Goal: Information Seeking & Learning: Learn about a topic

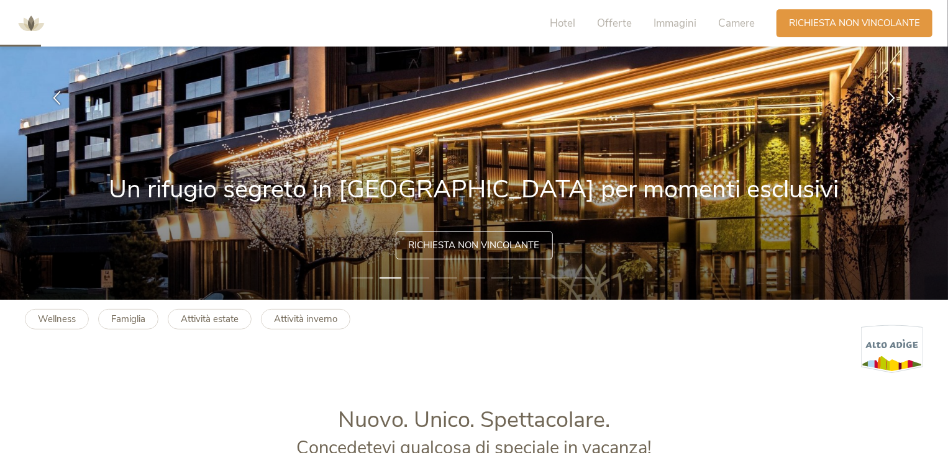
scroll to position [164, 0]
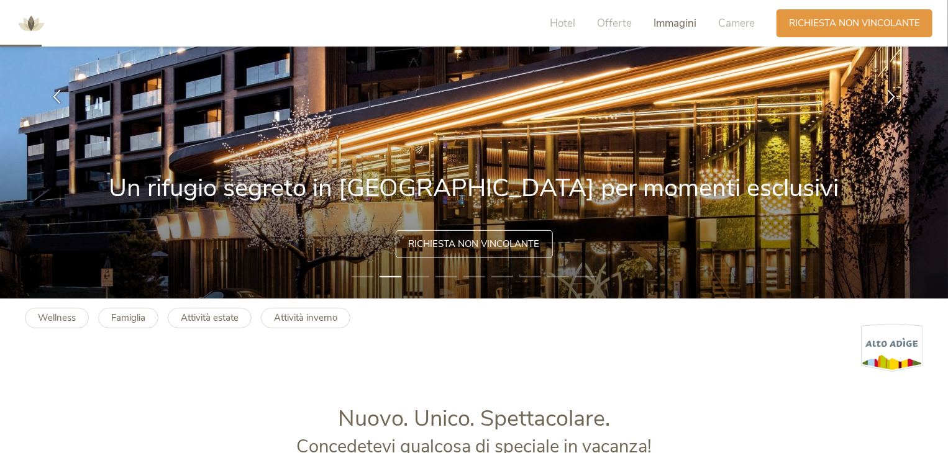
click at [679, 24] on span "Immagini" at bounding box center [674, 23] width 43 height 14
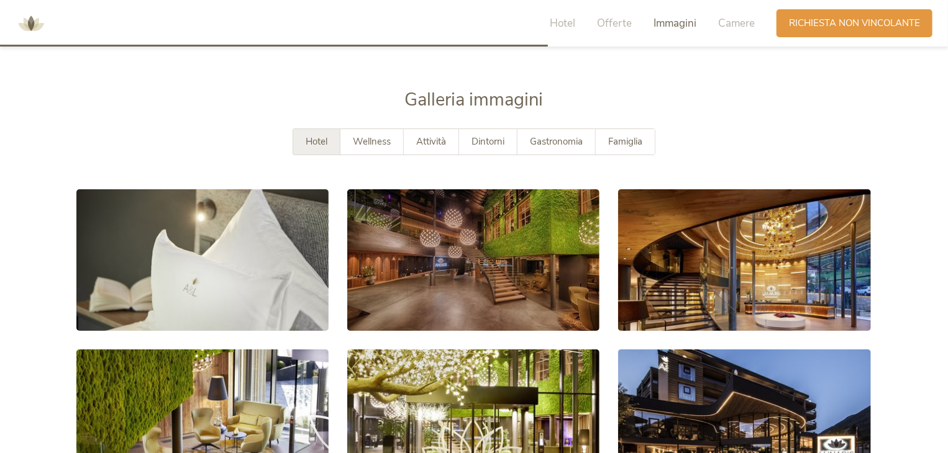
scroll to position [2167, 0]
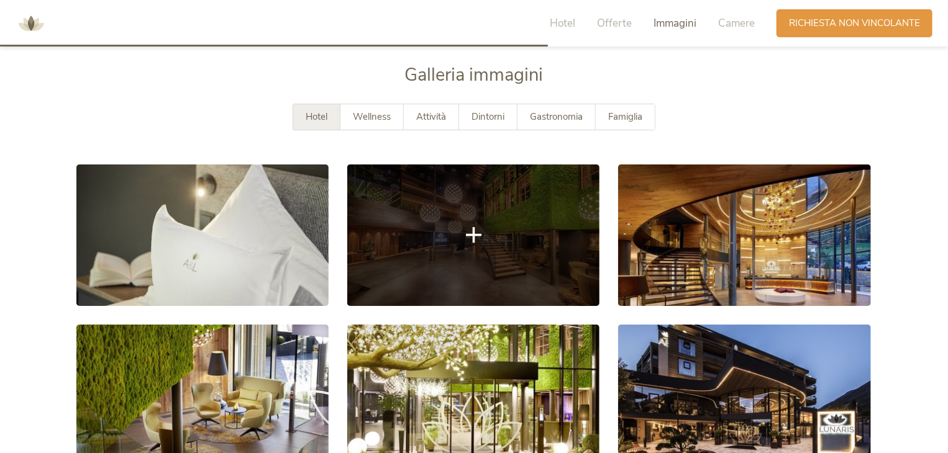
click at [539, 230] on link at bounding box center [473, 236] width 252 height 142
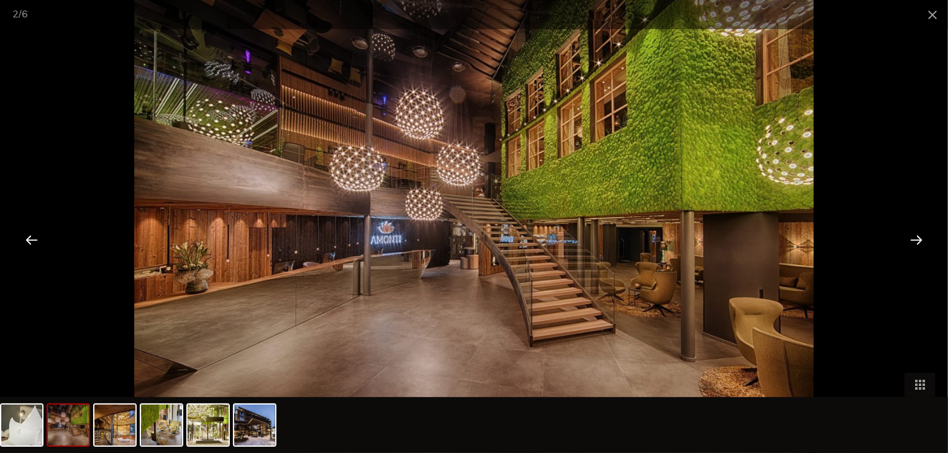
click at [918, 237] on div at bounding box center [916, 239] width 39 height 39
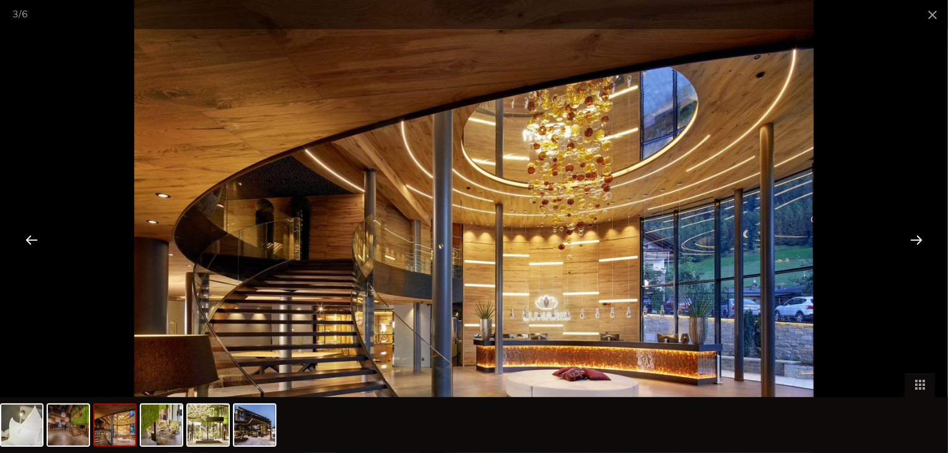
click at [918, 237] on div at bounding box center [916, 239] width 39 height 39
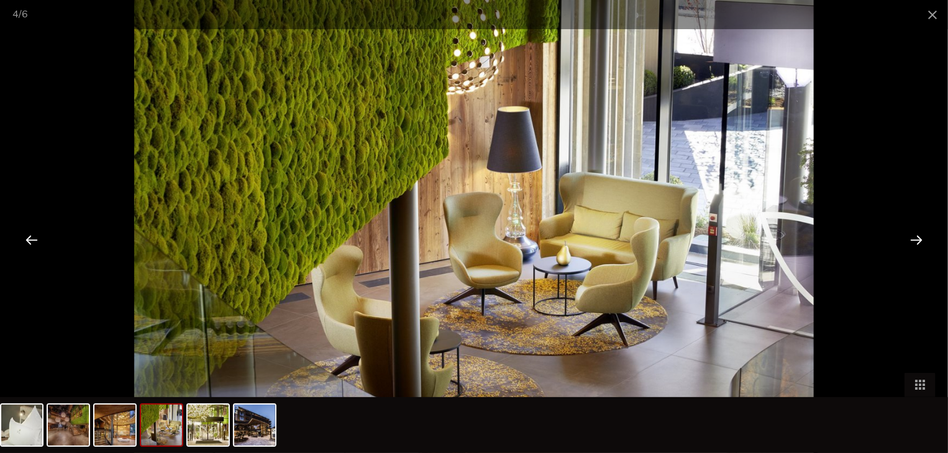
click at [918, 237] on div at bounding box center [916, 239] width 39 height 39
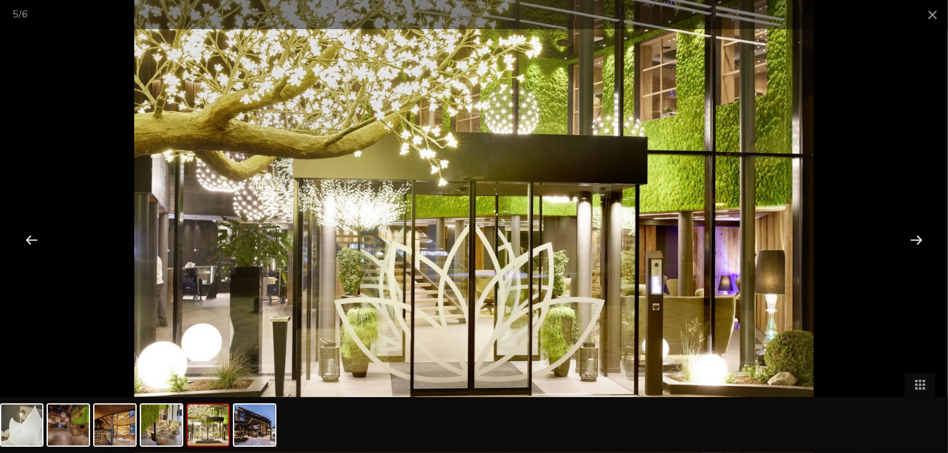
click at [918, 237] on div at bounding box center [916, 239] width 39 height 39
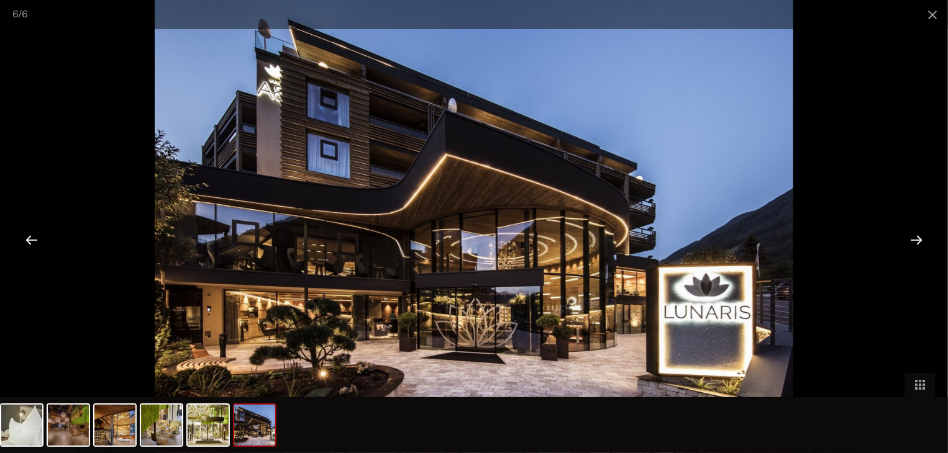
click at [918, 237] on div at bounding box center [916, 239] width 39 height 39
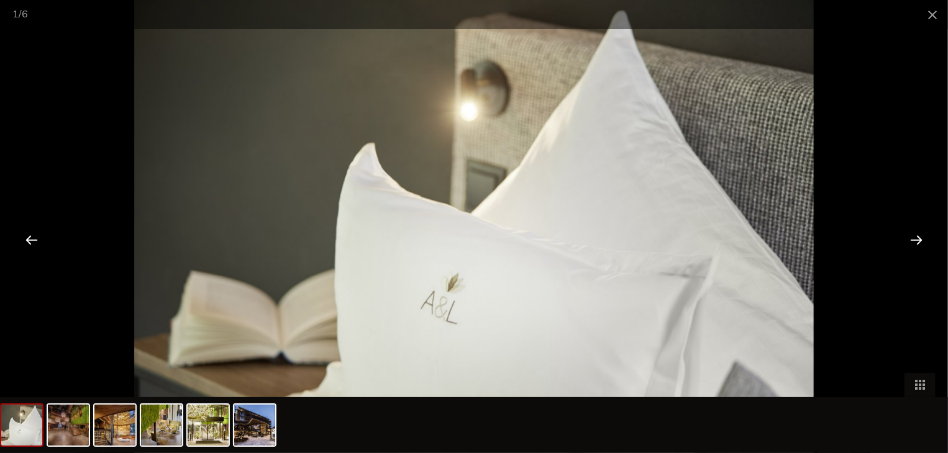
click at [918, 237] on div at bounding box center [916, 239] width 39 height 39
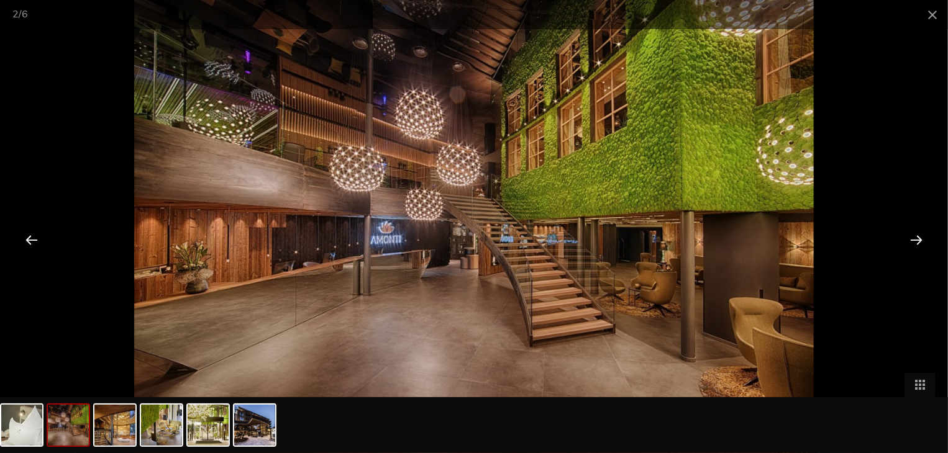
click at [918, 237] on div at bounding box center [916, 239] width 39 height 39
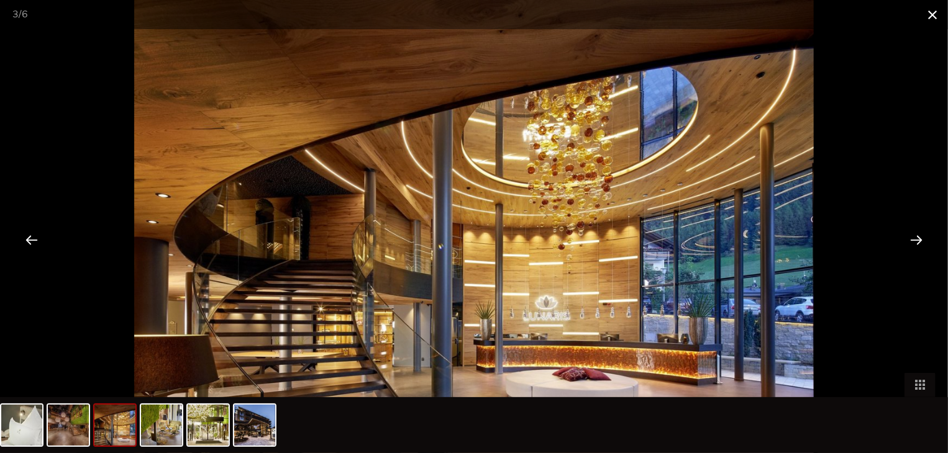
click at [931, 14] on span at bounding box center [932, 14] width 31 height 29
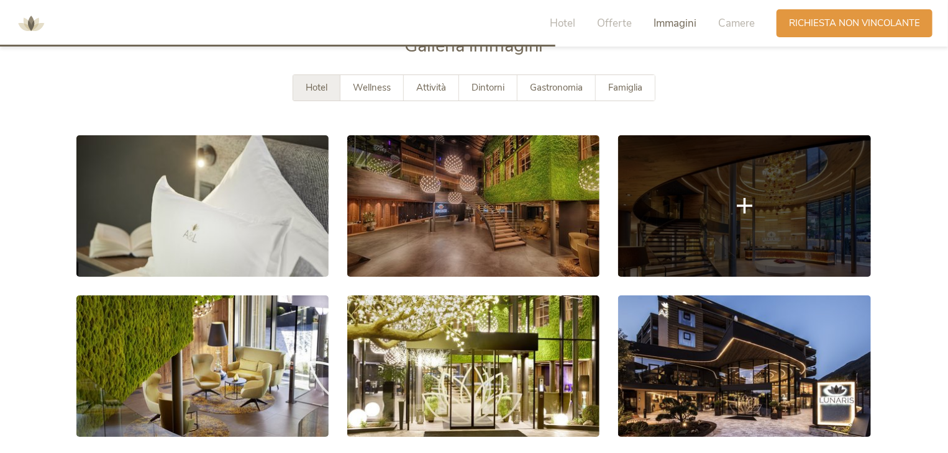
scroll to position [2197, 0]
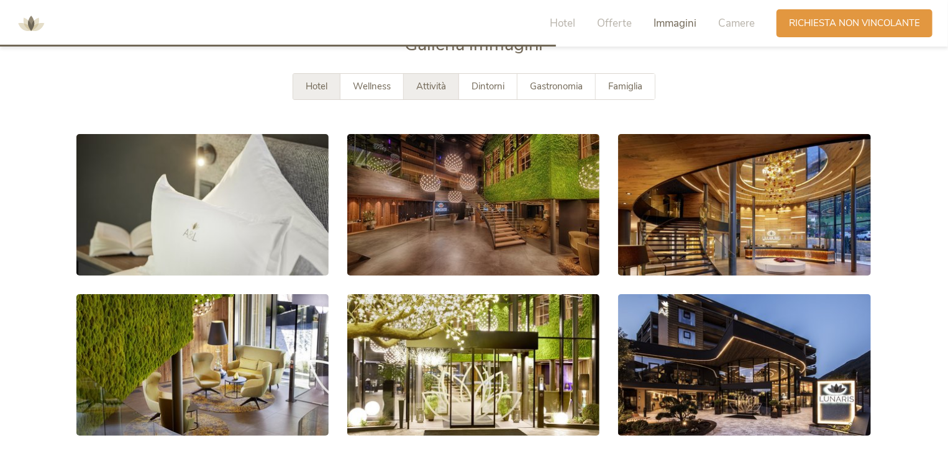
click at [427, 93] on div "Attività" at bounding box center [431, 86] width 55 height 25
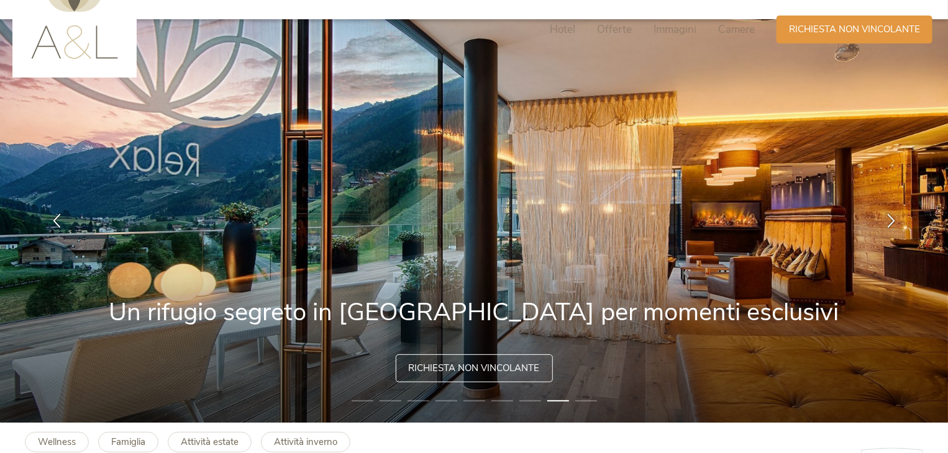
scroll to position [0, 0]
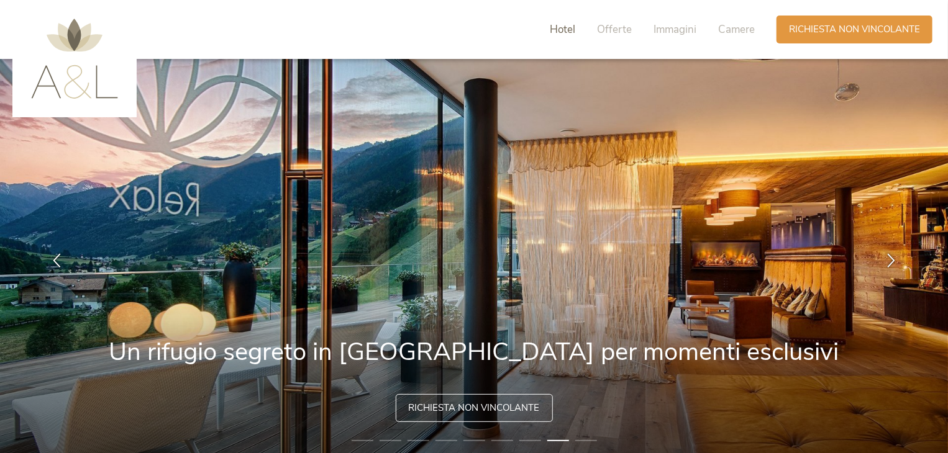
click at [559, 33] on span "Hotel" at bounding box center [562, 29] width 25 height 14
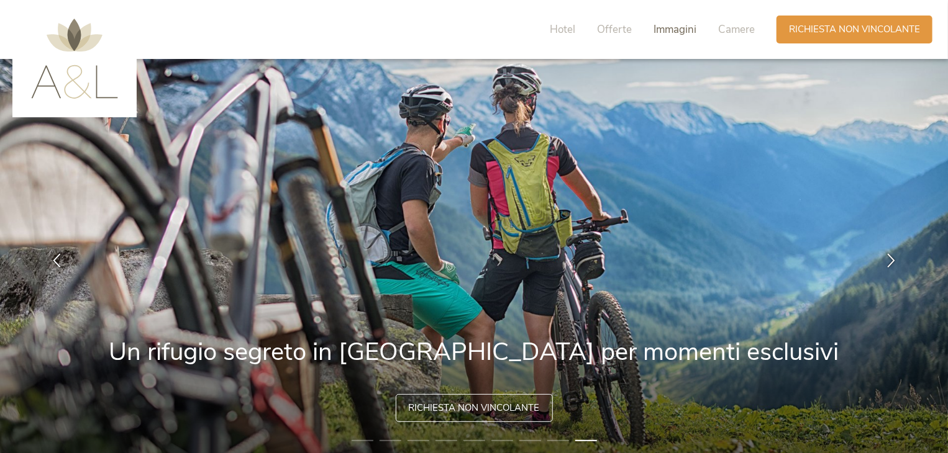
click at [672, 32] on span "Immagini" at bounding box center [674, 29] width 43 height 14
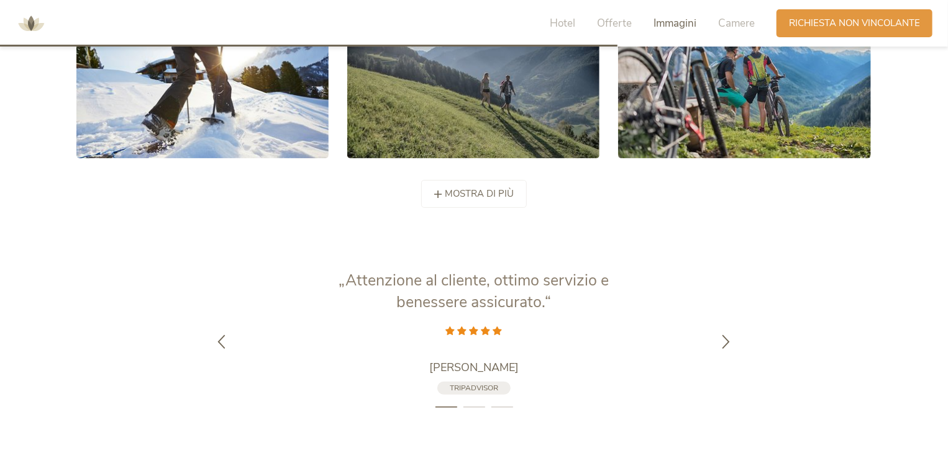
scroll to position [2422, 0]
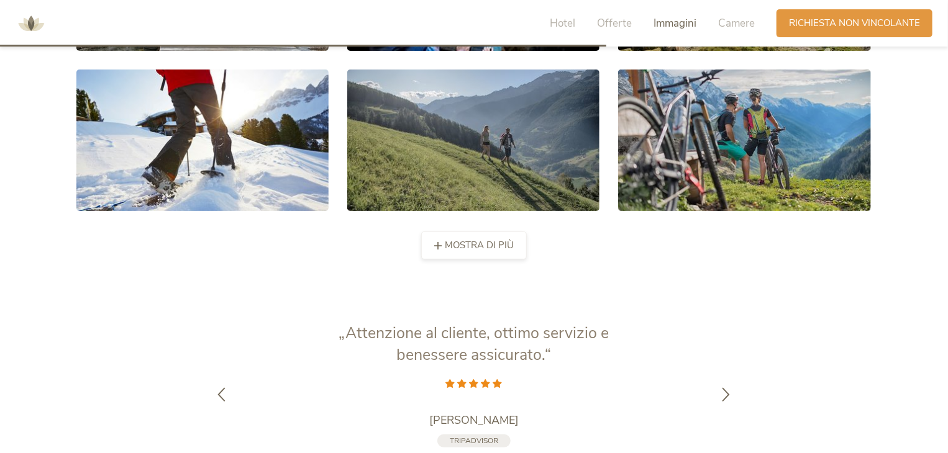
click at [483, 237] on div "mostra di più mostra di meno" at bounding box center [474, 246] width 106 height 28
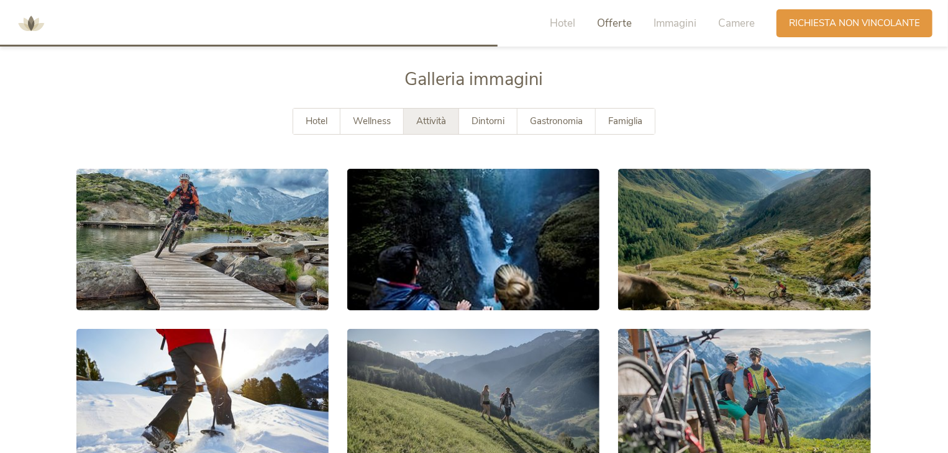
scroll to position [2167, 0]
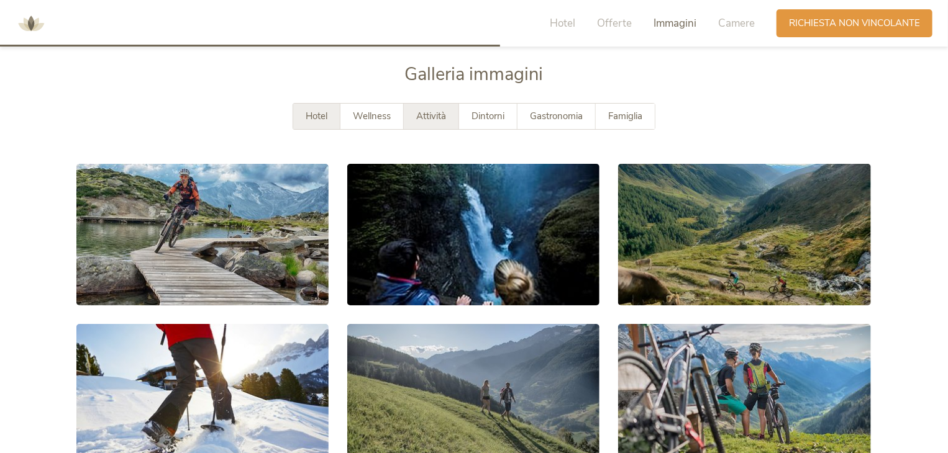
click at [308, 116] on span "Hotel" at bounding box center [317, 116] width 22 height 12
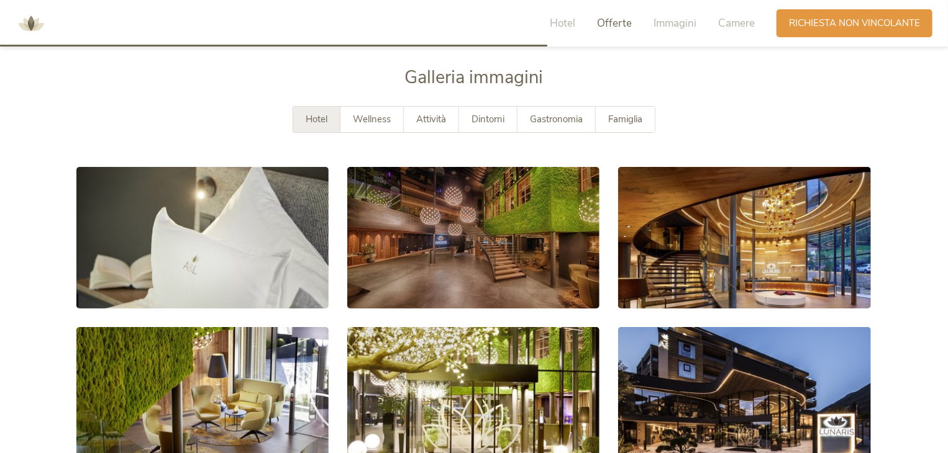
scroll to position [2141, 0]
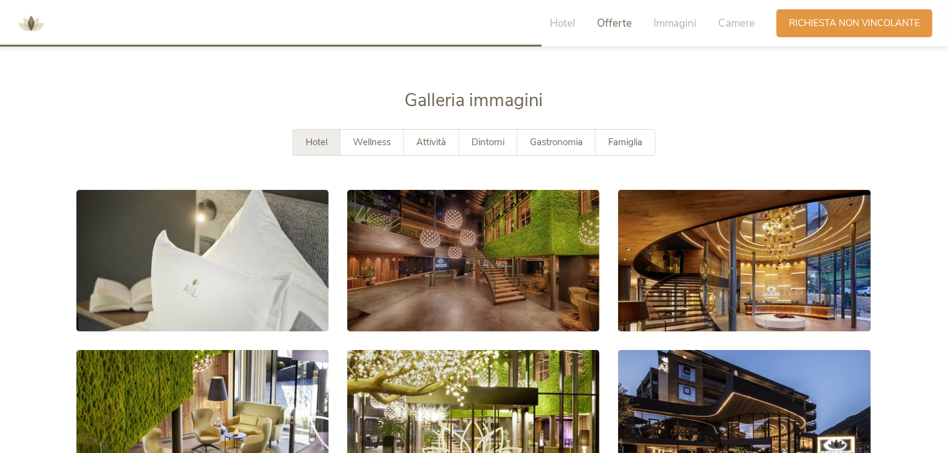
click at [33, 19] on img at bounding box center [30, 23] width 37 height 37
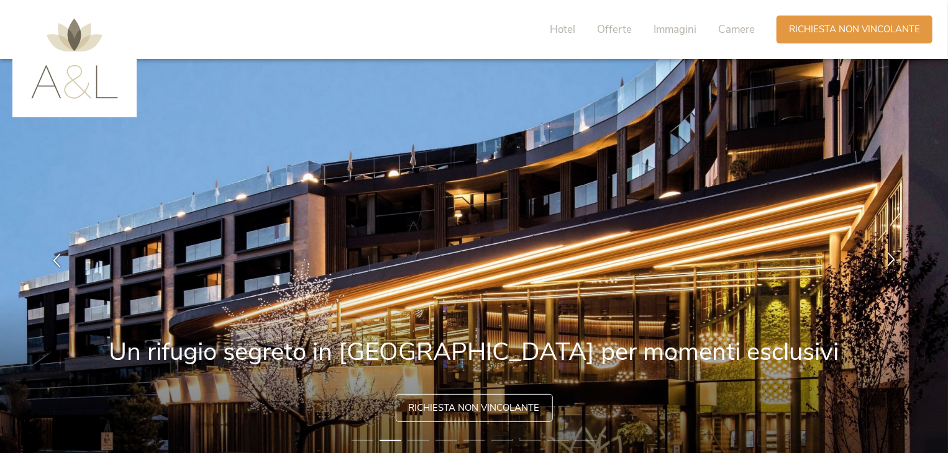
click at [882, 266] on div at bounding box center [890, 261] width 39 height 39
click at [897, 254] on icon at bounding box center [891, 260] width 14 height 14
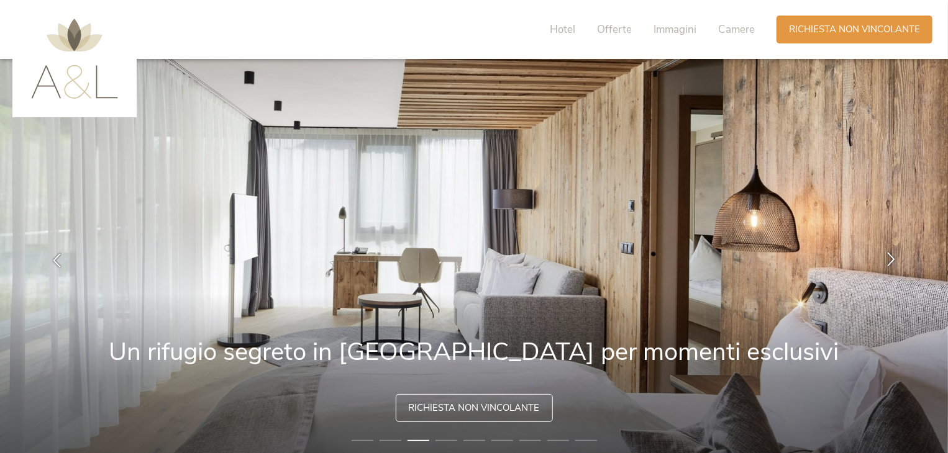
click at [897, 254] on icon at bounding box center [891, 260] width 14 height 14
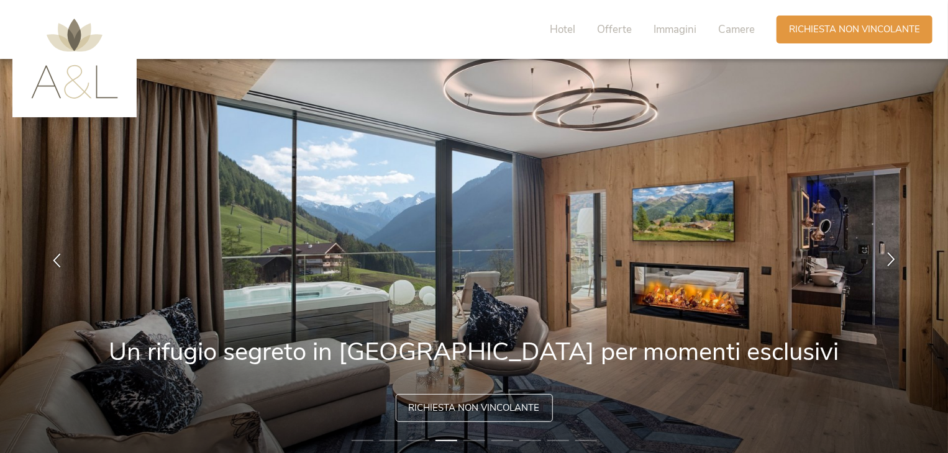
click at [897, 254] on icon at bounding box center [891, 260] width 14 height 14
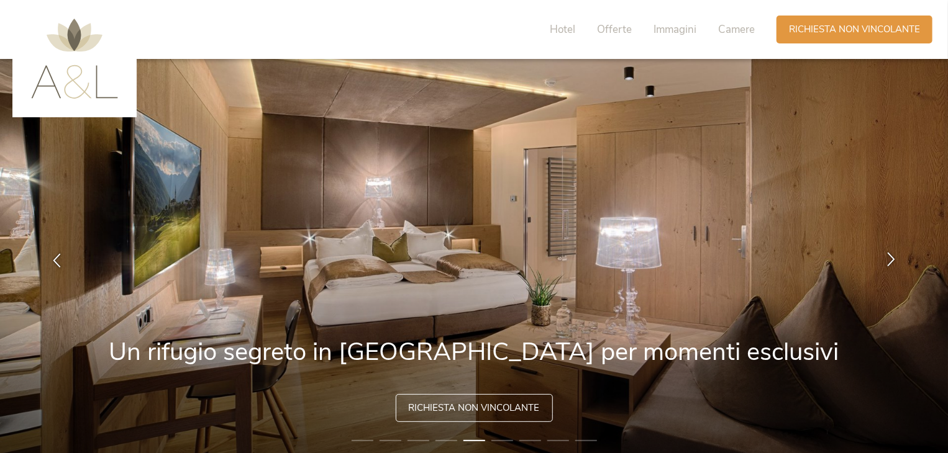
click at [897, 254] on icon at bounding box center [891, 260] width 14 height 14
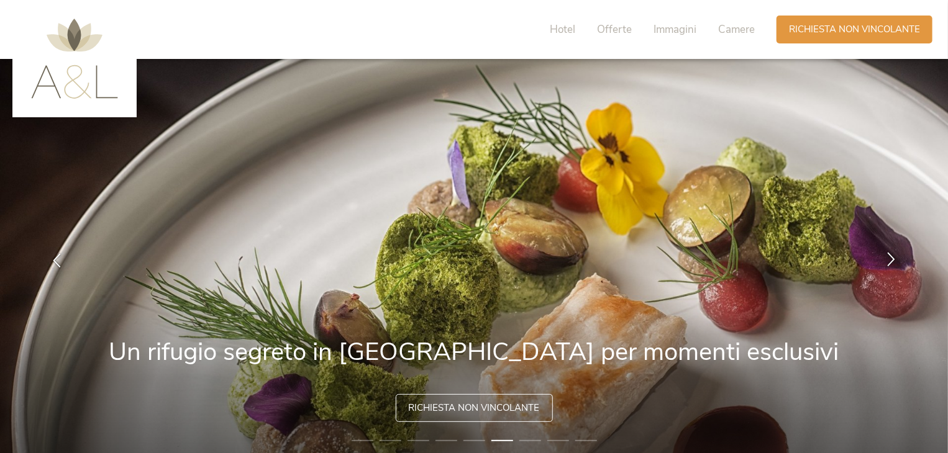
click at [897, 254] on icon at bounding box center [891, 260] width 14 height 14
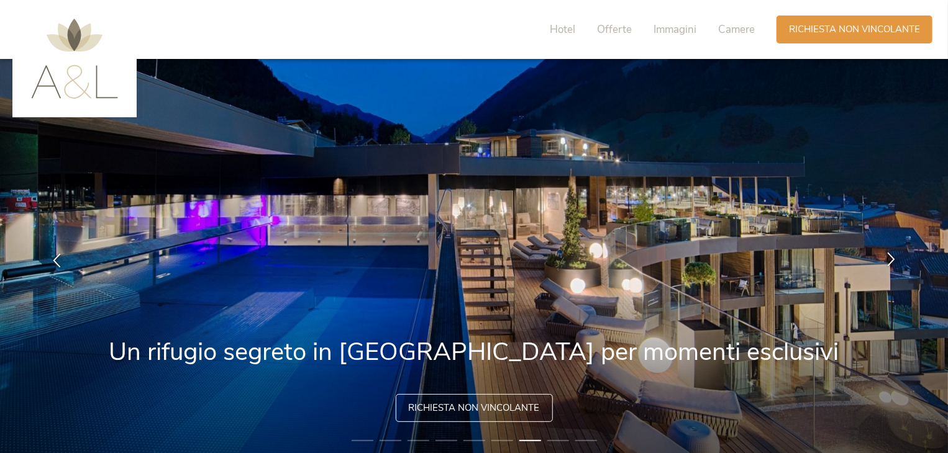
click at [897, 254] on icon at bounding box center [891, 260] width 14 height 14
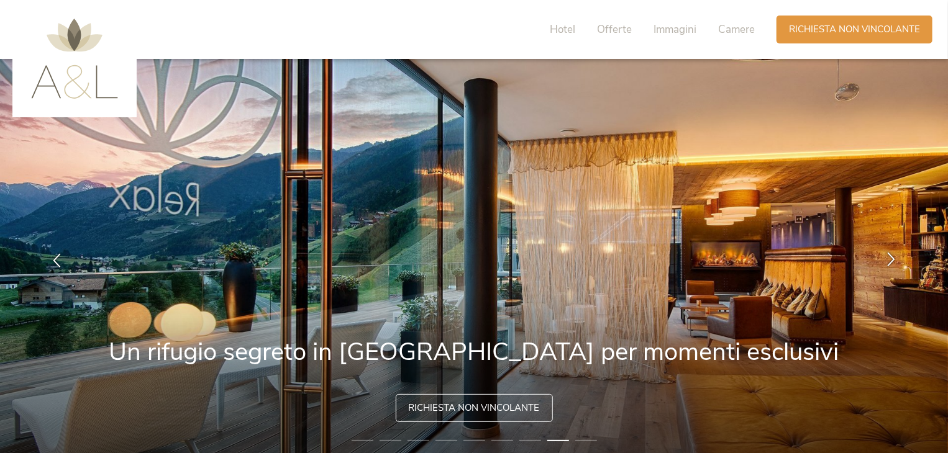
click at [897, 254] on icon at bounding box center [891, 260] width 14 height 14
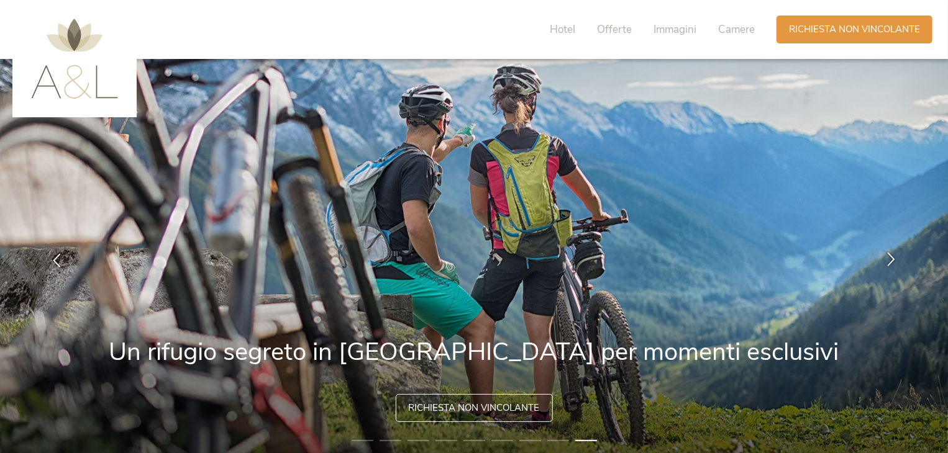
click at [897, 254] on icon at bounding box center [891, 260] width 14 height 14
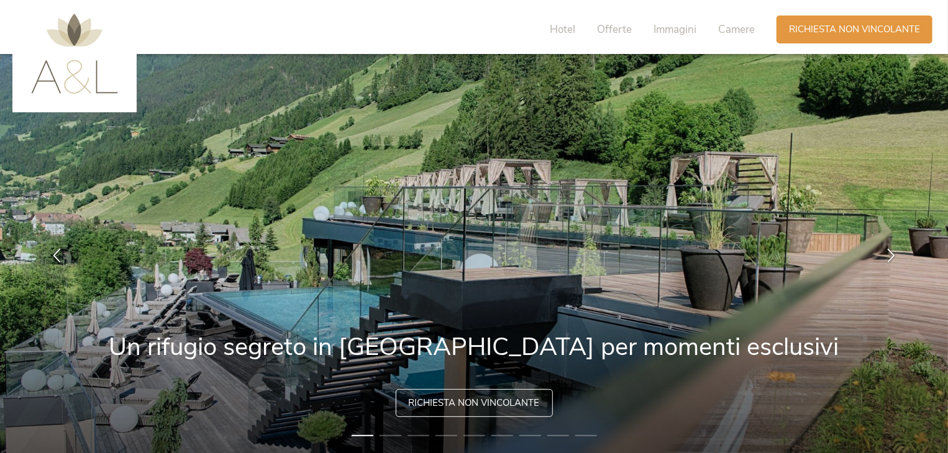
scroll to position [4, 0]
